Goal: Navigation & Orientation: Find specific page/section

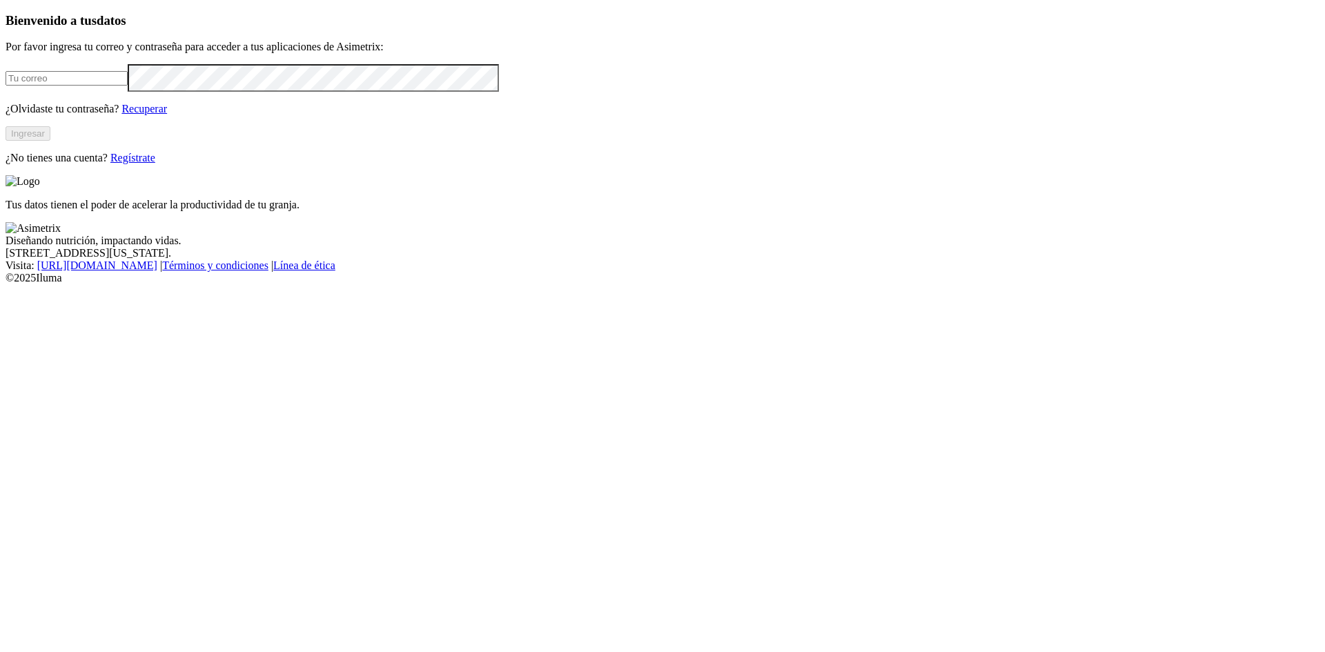
type input "[EMAIL_ADDRESS][DOMAIN_NAME]"
click at [50, 141] on button "Ingresar" at bounding box center [28, 133] width 45 height 14
